Goal: Transaction & Acquisition: Purchase product/service

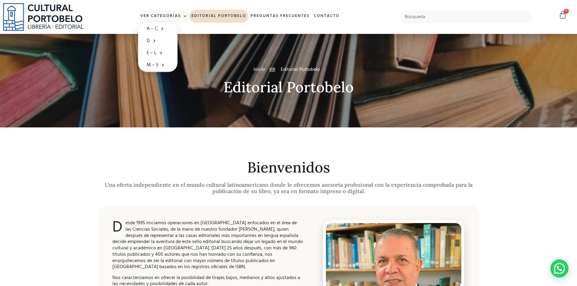
click at [175, 15] on link "Ver Categorías" at bounding box center [163, 16] width 51 height 13
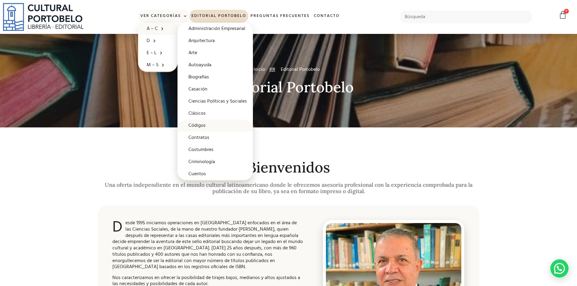
click at [224, 126] on link "Códigos" at bounding box center [215, 126] width 75 height 12
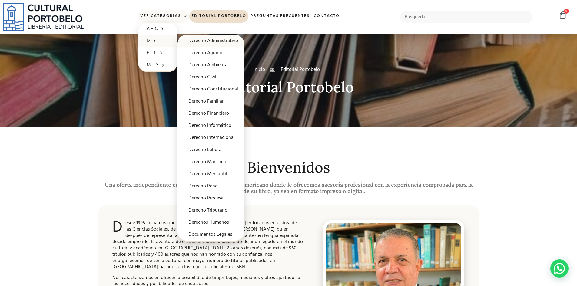
click at [236, 42] on link "Derecho Administrativo" at bounding box center [211, 41] width 67 height 12
click at [211, 162] on link "Derecho Maritimo" at bounding box center [211, 162] width 67 height 12
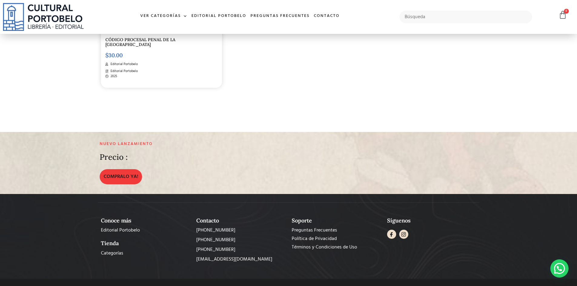
scroll to position [1272, 0]
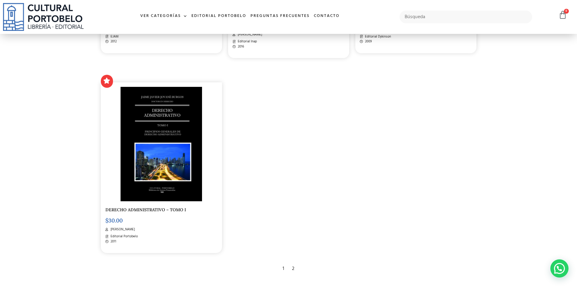
scroll to position [1151, 0]
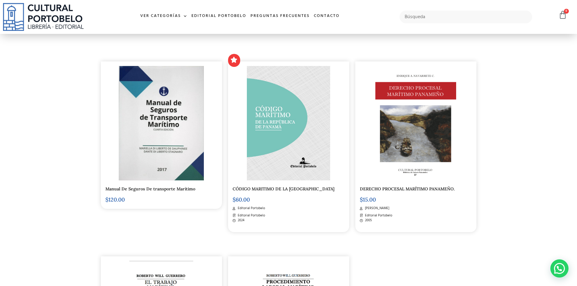
scroll to position [121, 0]
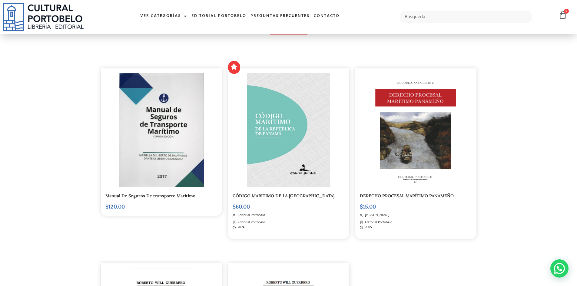
click at [415, 112] on img at bounding box center [415, 130] width 81 height 115
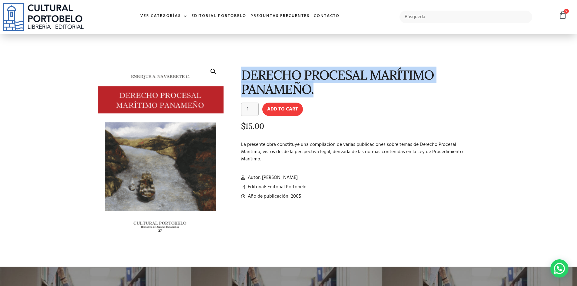
drag, startPoint x: 243, startPoint y: 72, endPoint x: 336, endPoint y: 97, distance: 96.2
click at [336, 97] on div "DERECHO PROCESAL MARÍTIMO PANAMEÑO. DERECHO PROCESAL MARÍTIMO PANAMEÑO. quantit…" at bounding box center [355, 155] width 256 height 194
copy h1 "DERECHO PROCESAL MARÍTIMO PANAMEÑO."
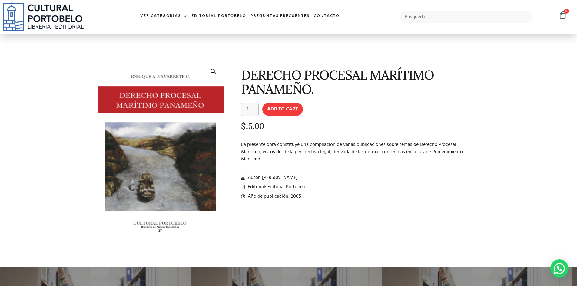
drag, startPoint x: 365, startPoint y: 115, endPoint x: 349, endPoint y: 132, distance: 23.2
click at [365, 115] on form "DERECHO PROCESAL MARÍTIMO PANAMEÑO. quantity 1 Add to cart" at bounding box center [359, 109] width 237 height 13
